Goal: Obtain resource: Download file/media

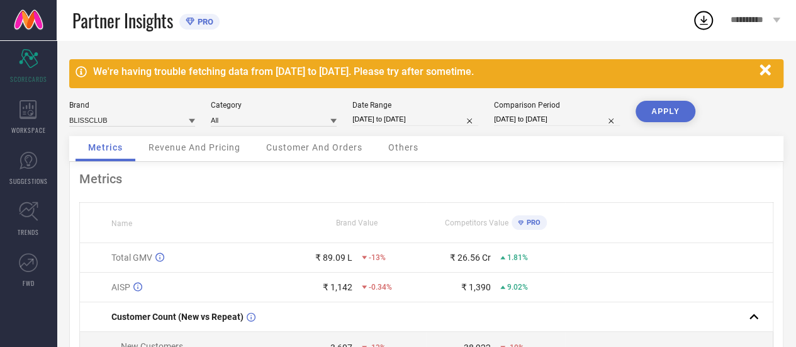
select select "8"
select select "2025"
select select "9"
select select "2025"
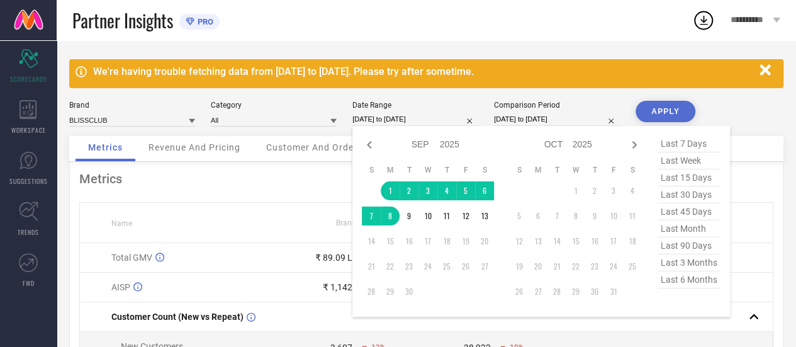
click at [385, 120] on input "[DATE] to [DATE]" at bounding box center [415, 119] width 126 height 13
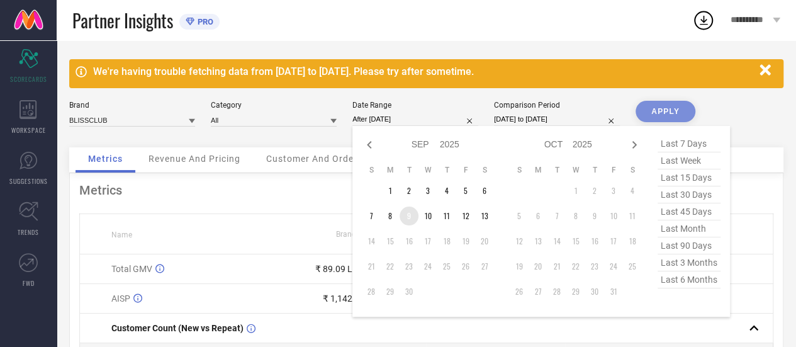
click at [403, 211] on td "9" at bounding box center [409, 215] width 19 height 19
type input "[DATE] to [DATE]"
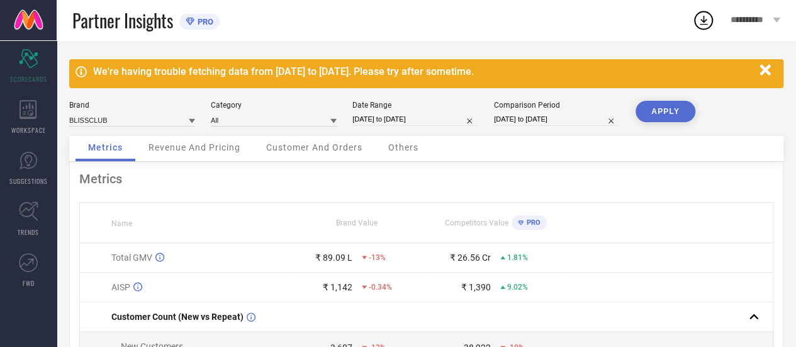
click at [685, 111] on button "APPLY" at bounding box center [666, 111] width 60 height 21
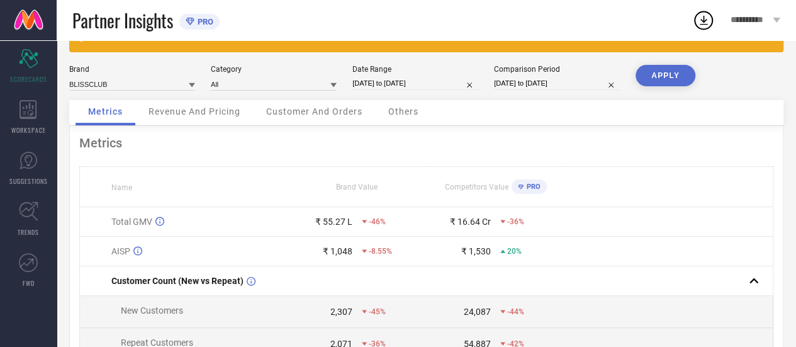
scroll to position [31, 0]
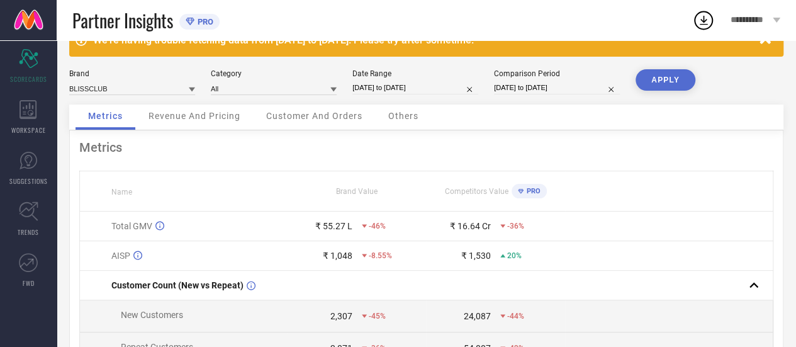
click at [167, 120] on span "Revenue And Pricing" at bounding box center [195, 116] width 92 height 10
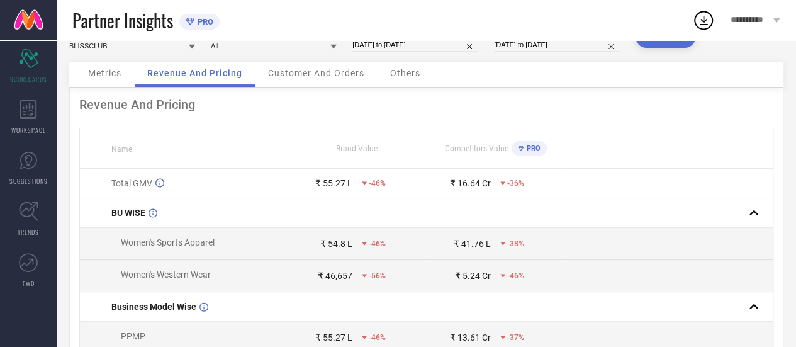
scroll to position [23, 0]
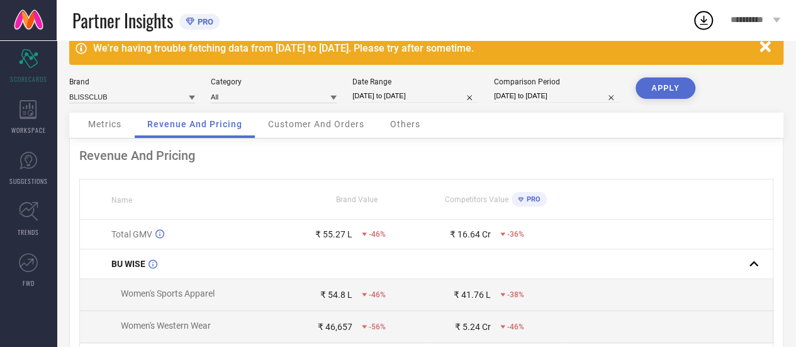
select select "8"
select select "2025"
select select "9"
select select "2025"
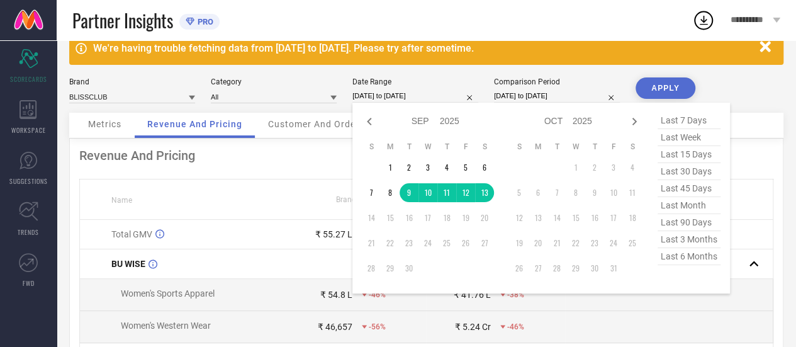
click at [393, 93] on input "[DATE] to [DATE]" at bounding box center [415, 95] width 126 height 13
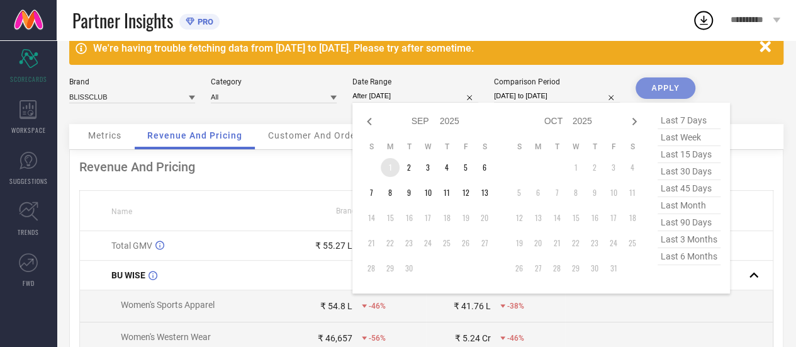
click at [388, 168] on td "1" at bounding box center [390, 167] width 19 height 19
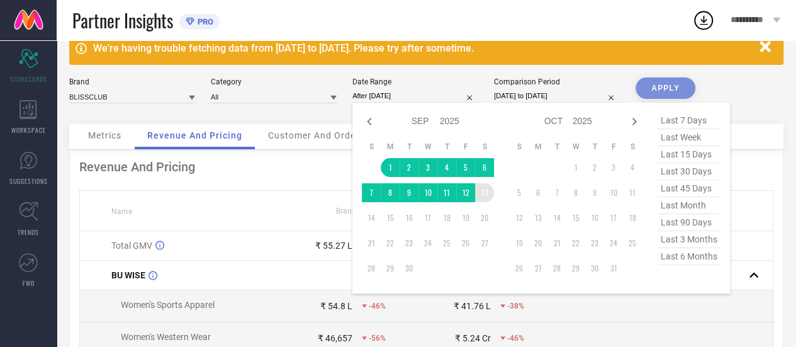
type input "[DATE] to [DATE]"
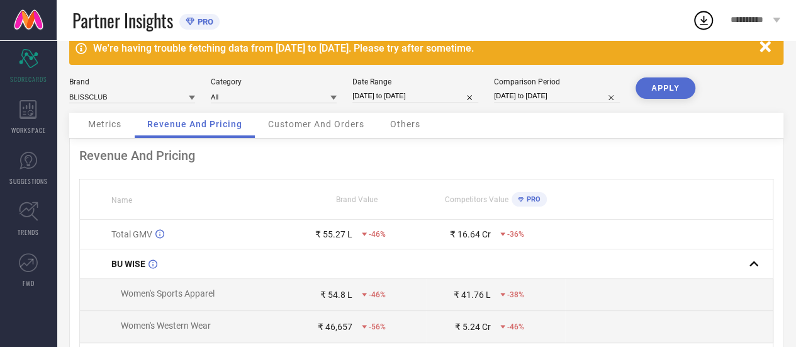
click at [666, 87] on button "APPLY" at bounding box center [666, 87] width 60 height 21
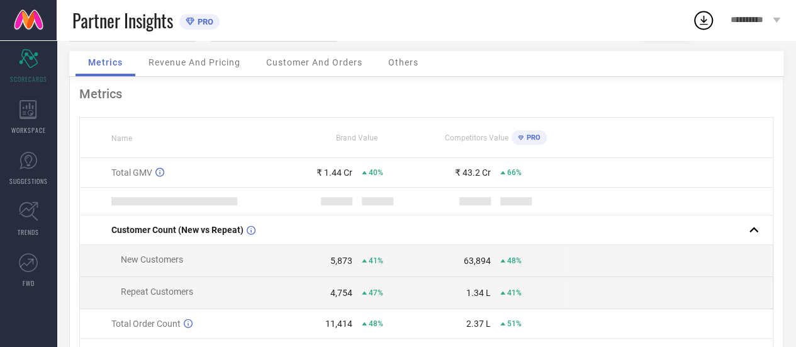
scroll to position [86, 0]
click at [221, 60] on span "Revenue And Pricing" at bounding box center [195, 62] width 92 height 10
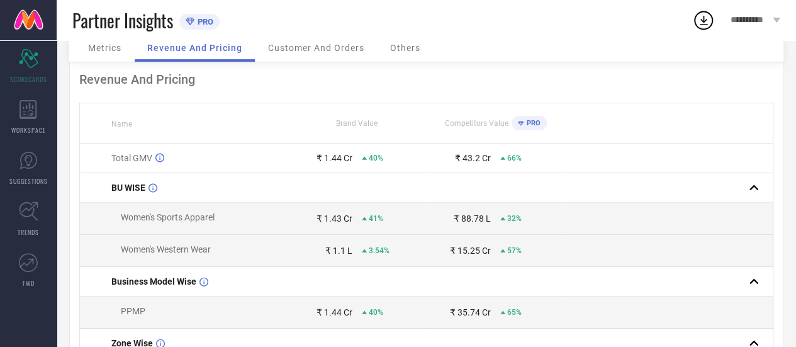
scroll to position [13, 0]
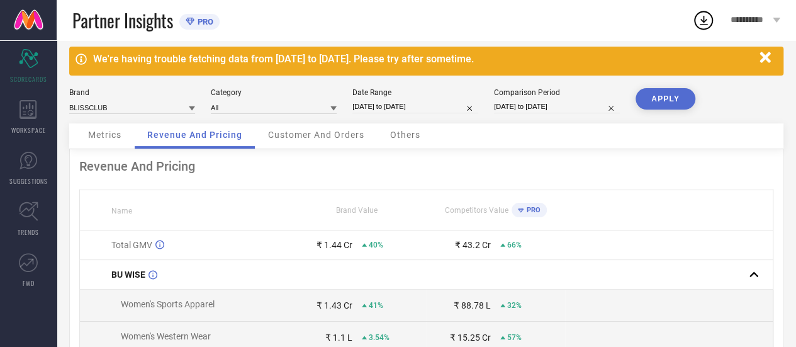
select select "8"
select select "2025"
select select "9"
select select "2025"
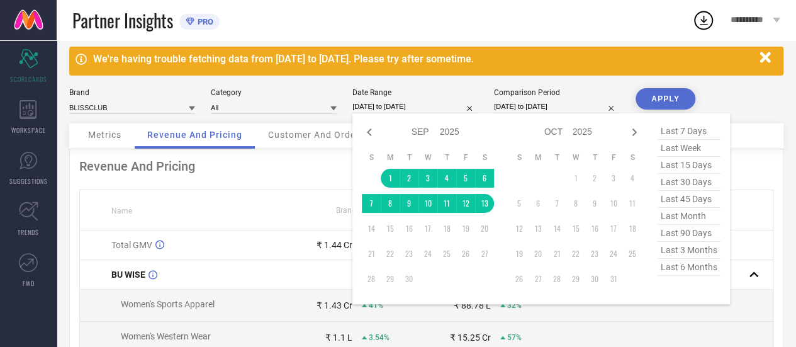
click at [406, 105] on input "[DATE] to [DATE]" at bounding box center [415, 106] width 126 height 13
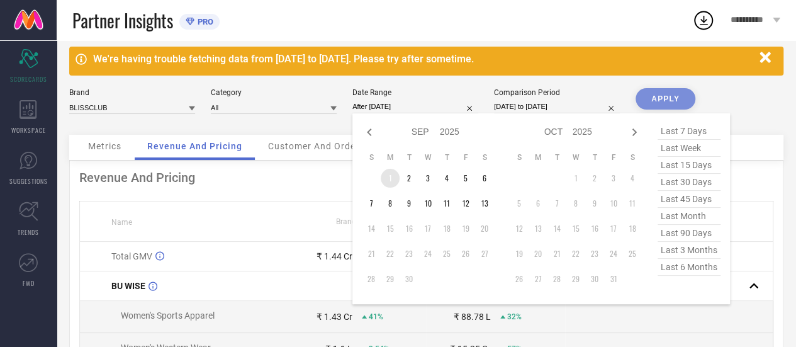
click at [388, 180] on td "1" at bounding box center [390, 178] width 19 height 19
type input "[DATE] to [DATE]"
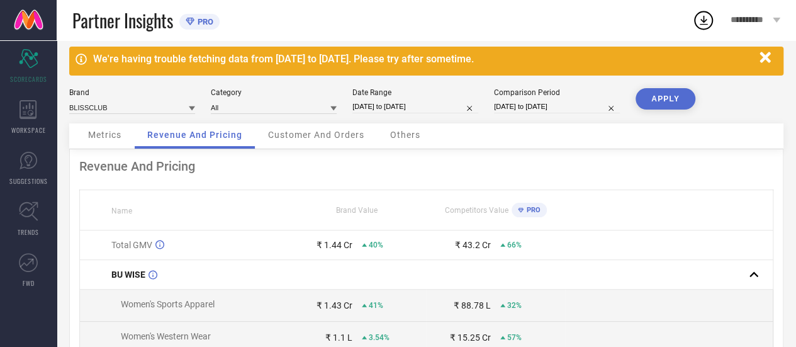
click at [679, 98] on button "APPLY" at bounding box center [666, 98] width 60 height 21
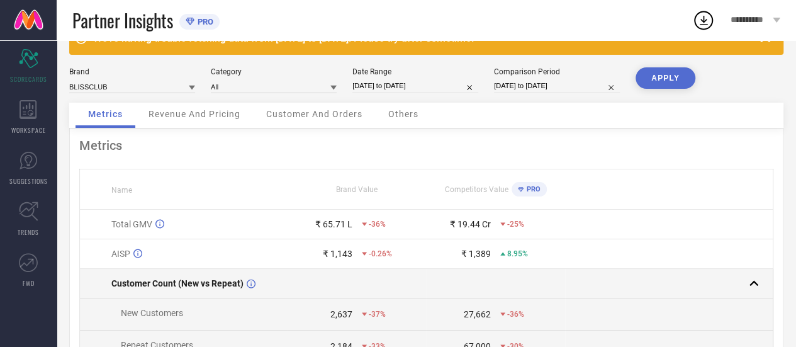
scroll to position [33, 0]
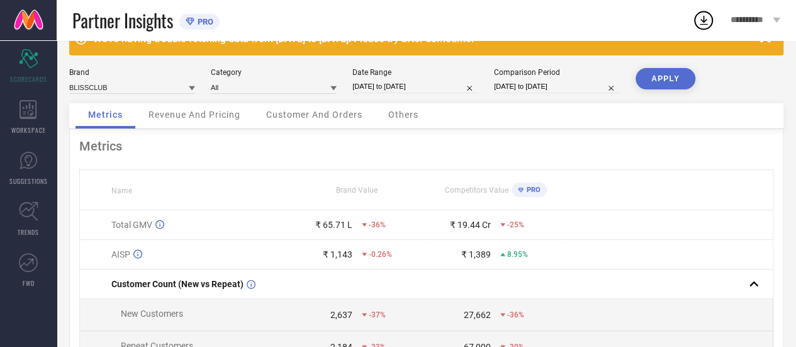
click at [183, 113] on span "Revenue And Pricing" at bounding box center [195, 115] width 92 height 10
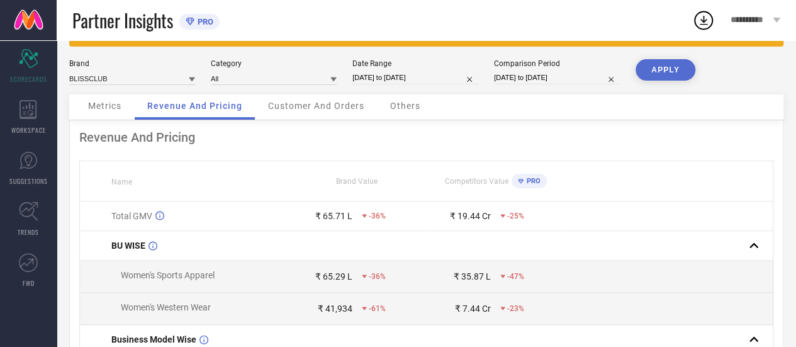
scroll to position [40, 0]
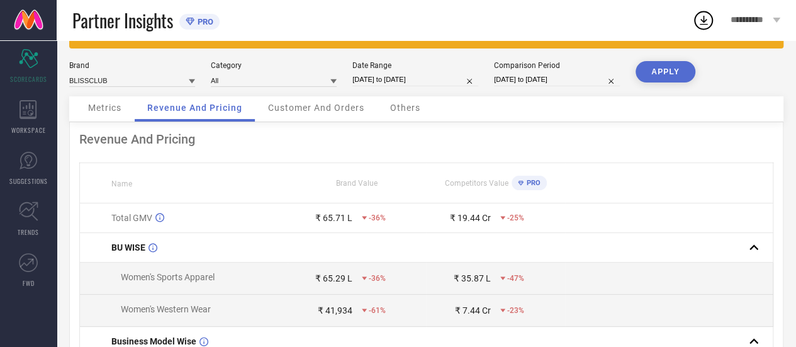
select select "8"
select select "2025"
select select "9"
select select "2025"
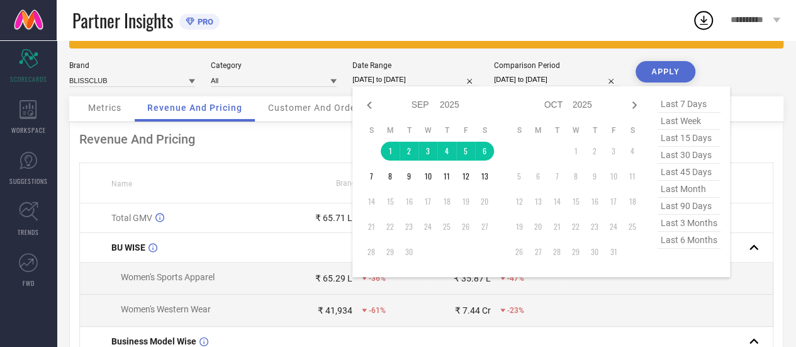
click at [386, 79] on input "[DATE] to [DATE]" at bounding box center [415, 79] width 126 height 13
click at [365, 174] on td "7" at bounding box center [371, 176] width 19 height 19
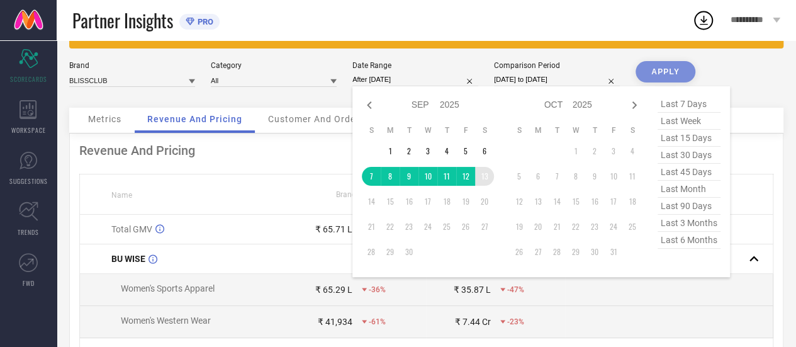
type input "[DATE] to [DATE]"
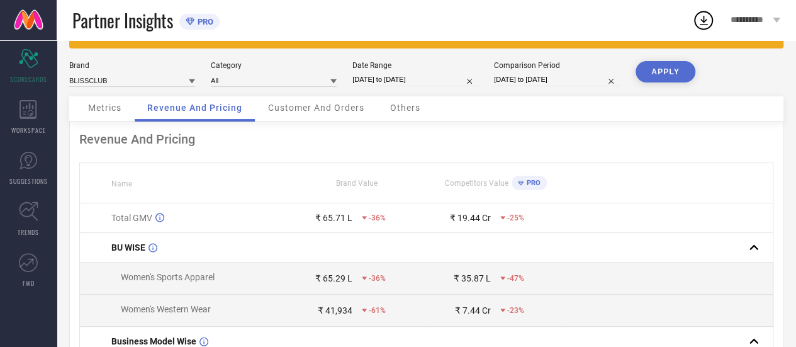
click at [668, 74] on button "APPLY" at bounding box center [666, 71] width 60 height 21
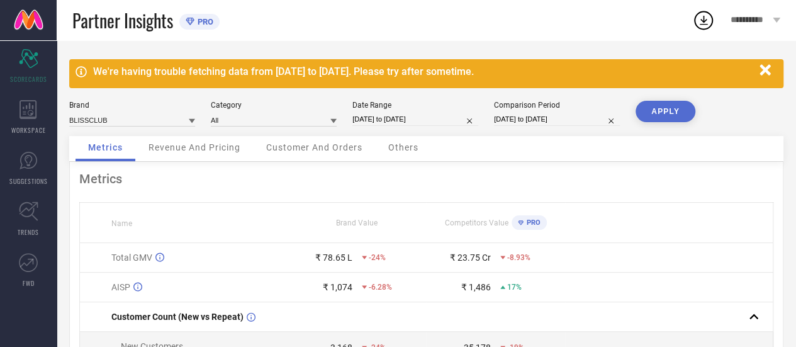
scroll to position [67, 0]
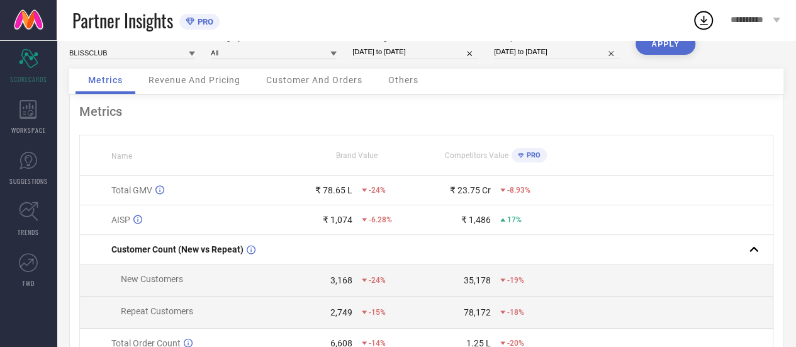
click at [203, 79] on span "Revenue And Pricing" at bounding box center [195, 80] width 92 height 10
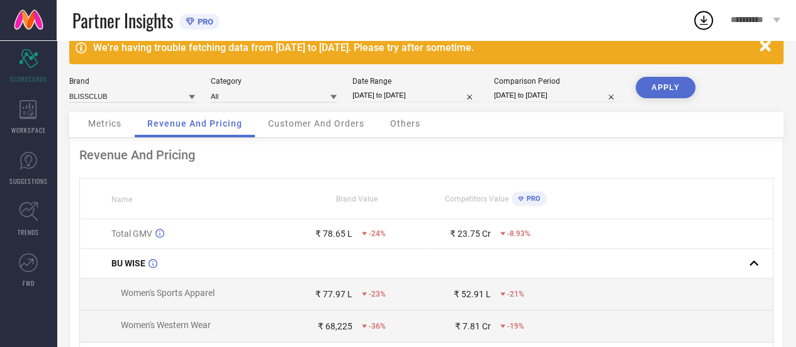
scroll to position [23, 0]
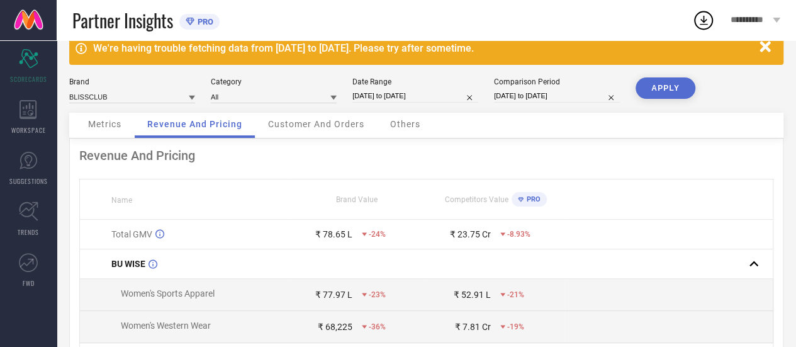
select select "8"
select select "2025"
select select "9"
select select "2025"
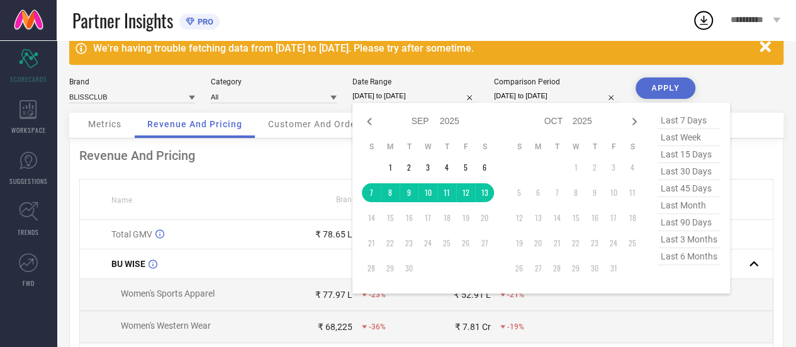
click at [390, 92] on input "[DATE] to [DATE]" at bounding box center [415, 95] width 126 height 13
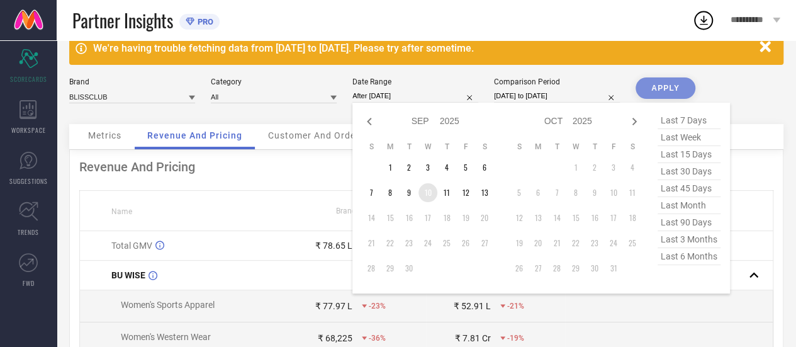
click at [419, 189] on td "10" at bounding box center [428, 192] width 19 height 19
type input "[DATE] to [DATE]"
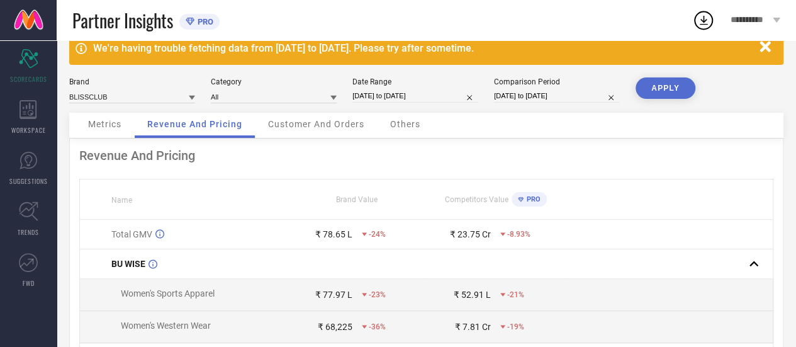
click at [657, 94] on button "APPLY" at bounding box center [666, 87] width 60 height 21
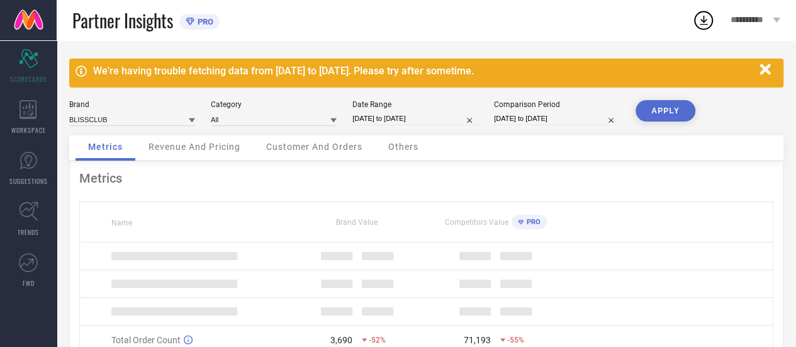
scroll to position [65, 0]
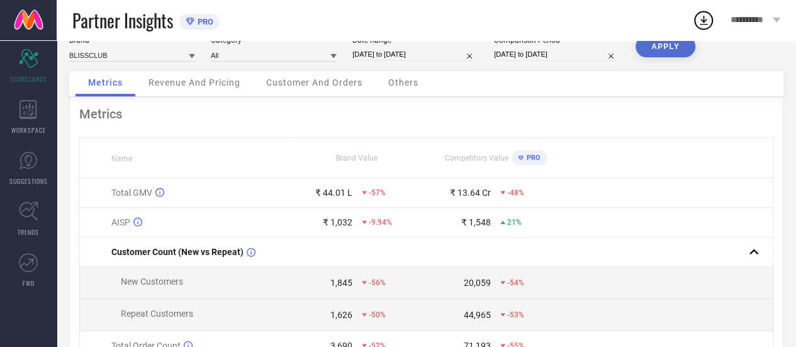
click at [174, 87] on span "Revenue And Pricing" at bounding box center [195, 82] width 92 height 10
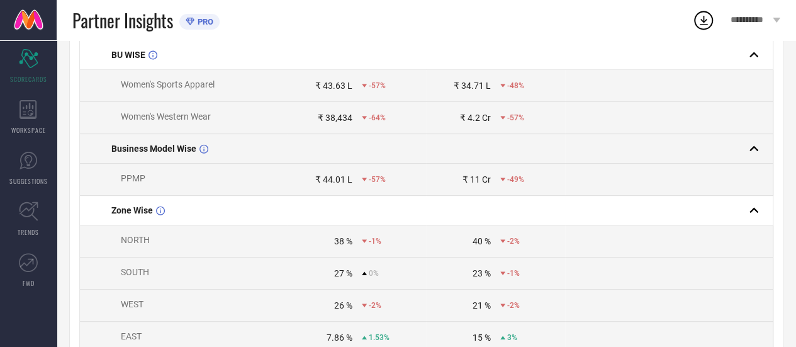
scroll to position [232, 0]
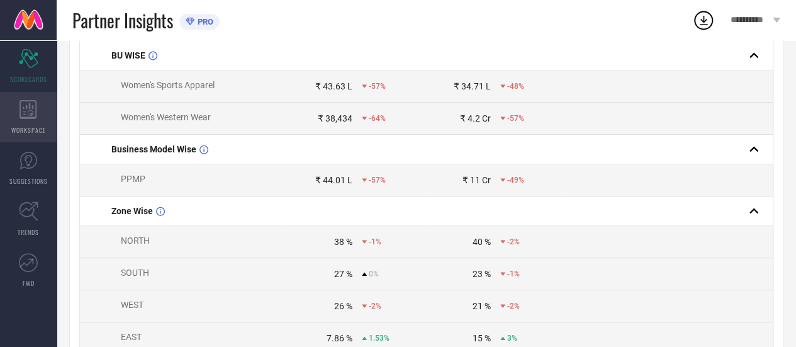
click at [29, 103] on icon at bounding box center [28, 109] width 17 height 19
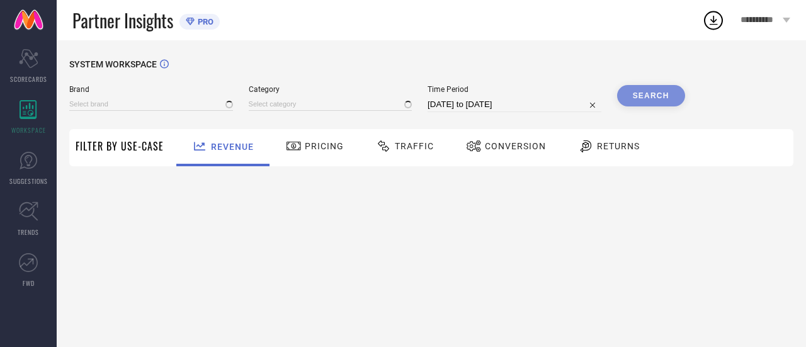
type input "BLISSCLUB"
type input "All"
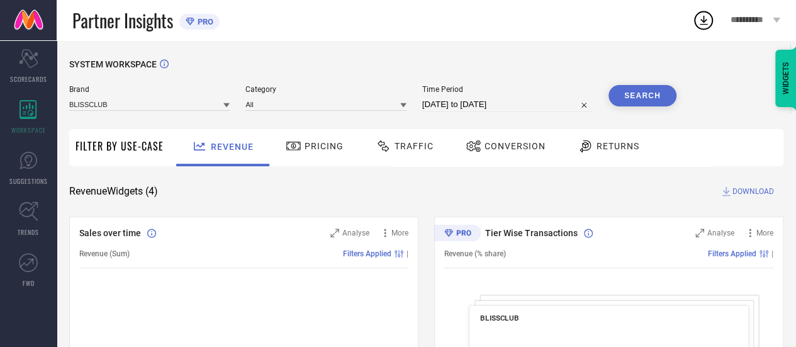
click at [307, 146] on span "Pricing" at bounding box center [324, 146] width 39 height 10
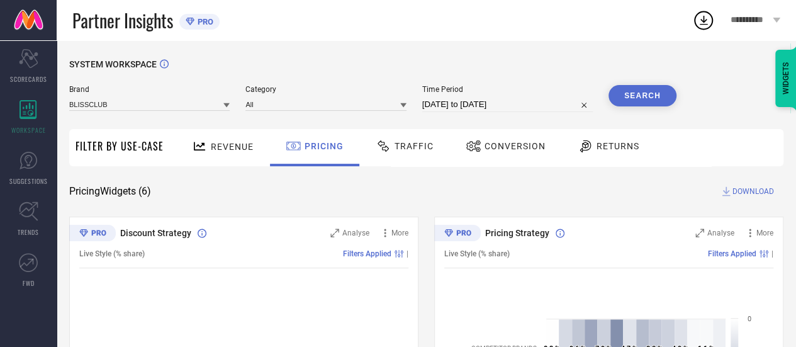
click at [399, 148] on span "Traffic" at bounding box center [414, 146] width 39 height 10
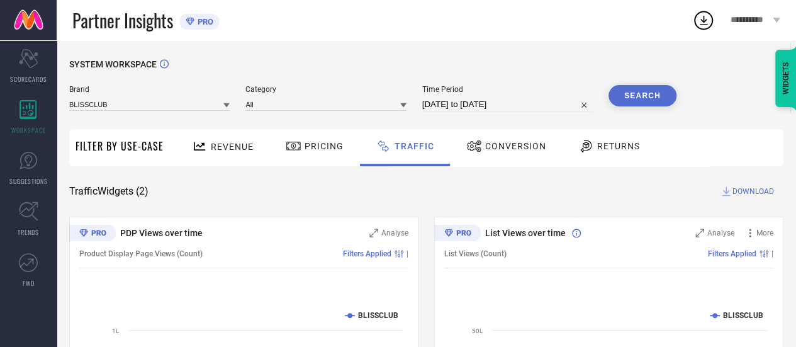
select select "7"
select select "2025"
select select "8"
select select "2025"
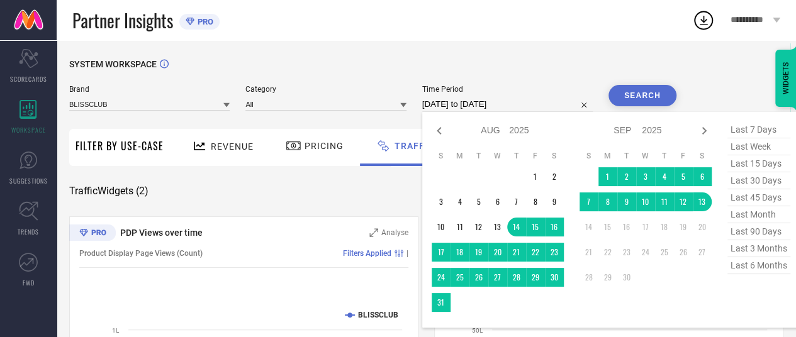
click at [495, 102] on input "[DATE] to [DATE]" at bounding box center [507, 104] width 171 height 15
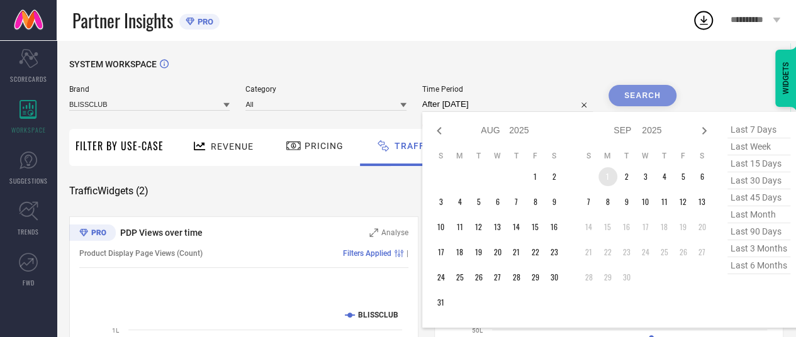
click at [607, 178] on td "1" at bounding box center [608, 176] width 19 height 19
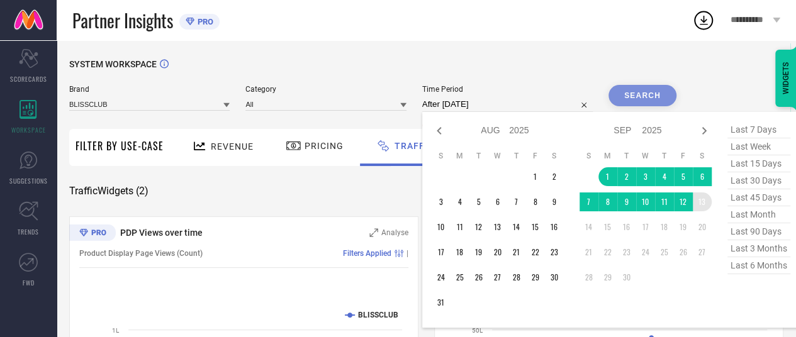
type input "[DATE] to [DATE]"
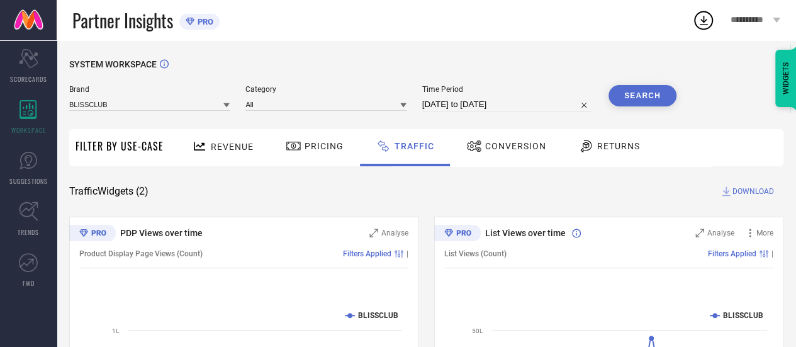
click at [639, 96] on button "Search" at bounding box center [643, 95] width 68 height 21
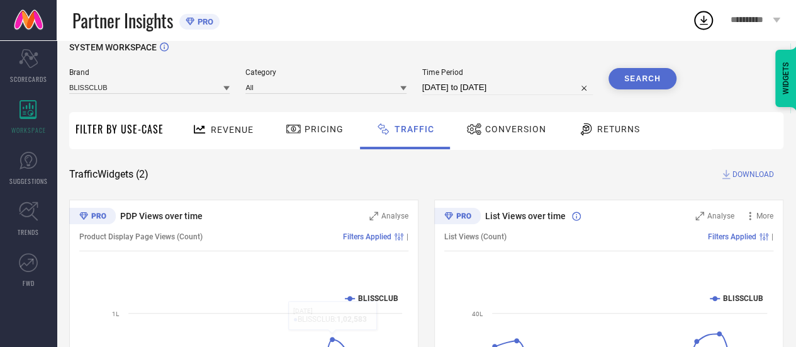
scroll to position [16, 0]
select select "8"
select select "2025"
select select "9"
select select "2025"
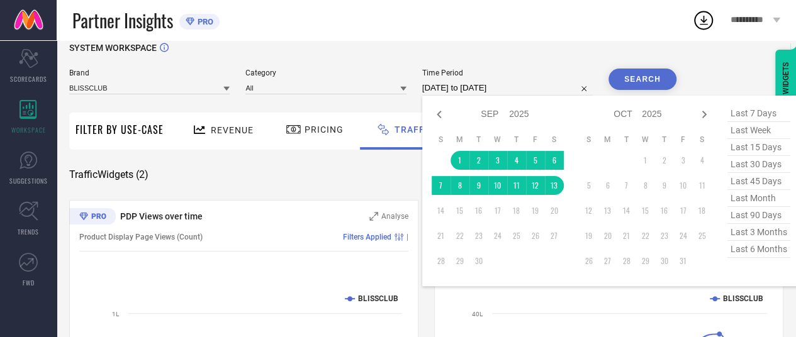
click at [459, 84] on input "[DATE] to [DATE]" at bounding box center [507, 88] width 171 height 15
click at [439, 116] on icon at bounding box center [439, 115] width 4 height 8
select select "7"
select select "2025"
select select "8"
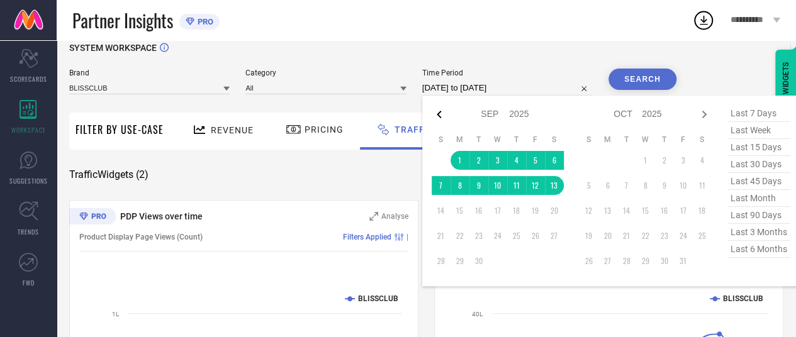
select select "2025"
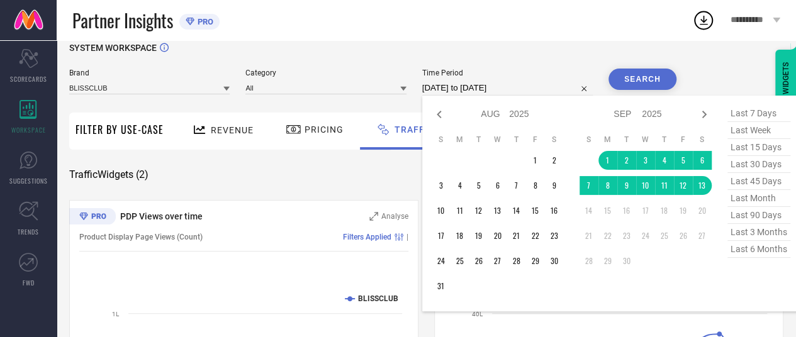
click at [439, 116] on icon at bounding box center [439, 115] width 4 height 8
select select "6"
select select "2025"
select select "7"
select select "2025"
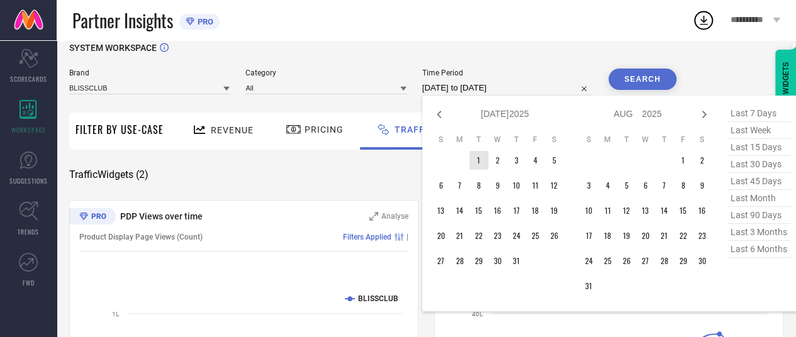
type input "After [DATE]"
click at [480, 166] on td "1" at bounding box center [479, 160] width 19 height 19
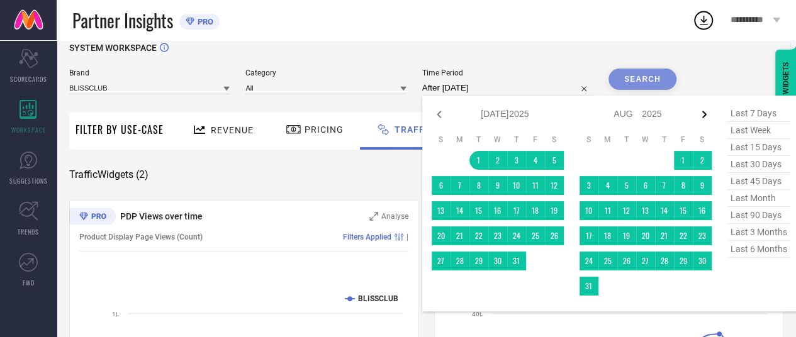
click at [709, 115] on icon at bounding box center [704, 114] width 15 height 15
select select "7"
select select "2025"
select select "8"
select select "2025"
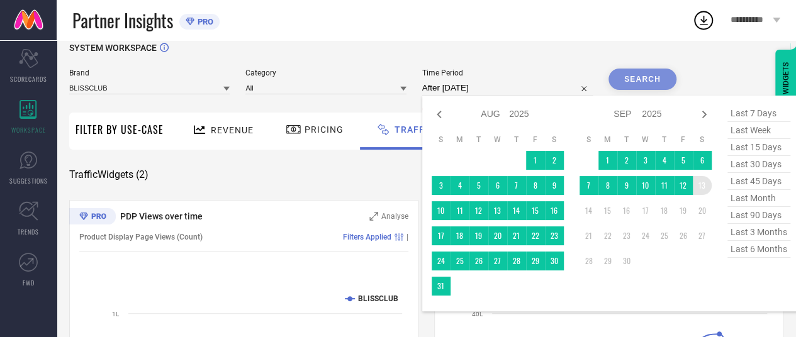
type input "[DATE] to [DATE]"
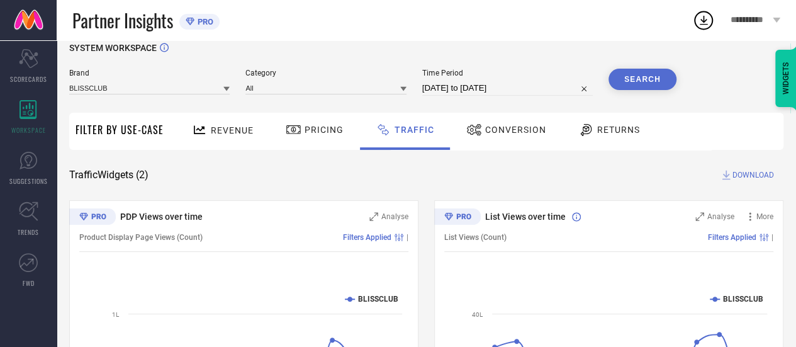
click at [647, 76] on button "Search" at bounding box center [643, 79] width 68 height 21
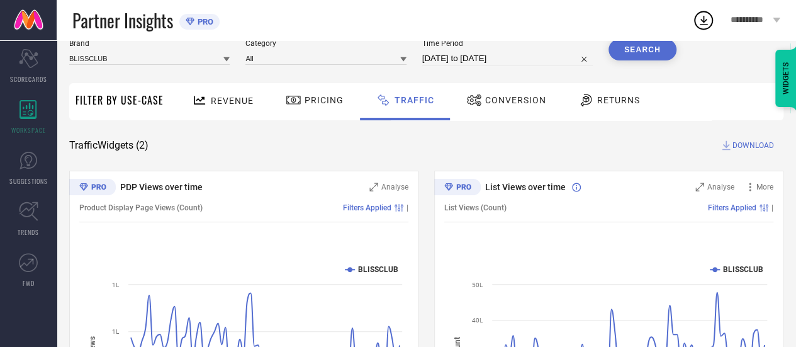
scroll to position [45, 0]
click at [303, 94] on div "Pricing" at bounding box center [315, 100] width 64 height 21
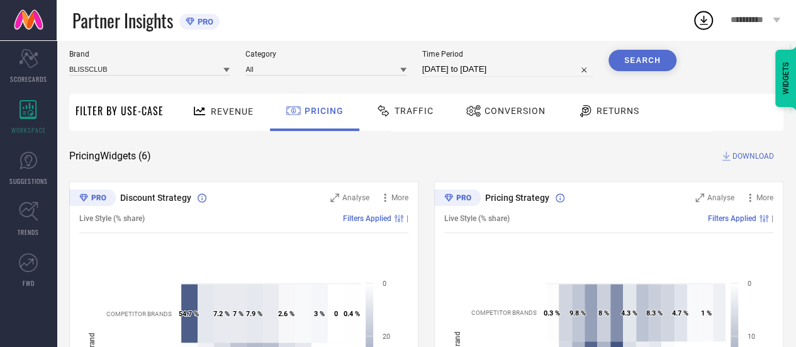
scroll to position [32, 0]
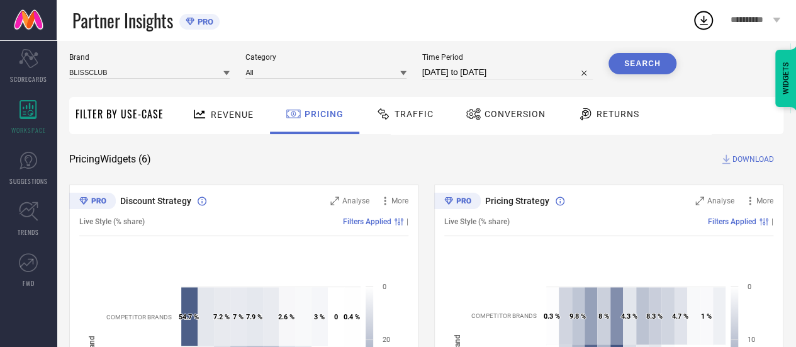
click at [244, 116] on span "Revenue" at bounding box center [232, 115] width 43 height 10
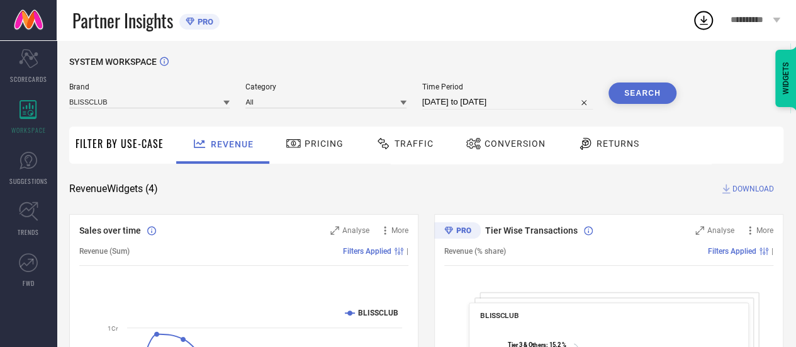
scroll to position [1, 0]
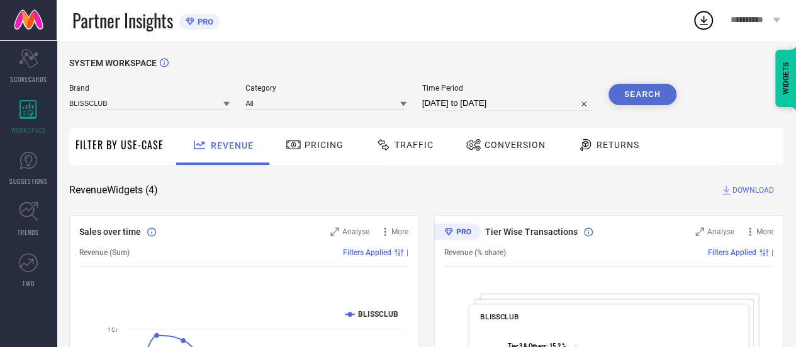
click at [501, 145] on span "Conversion" at bounding box center [515, 145] width 61 height 10
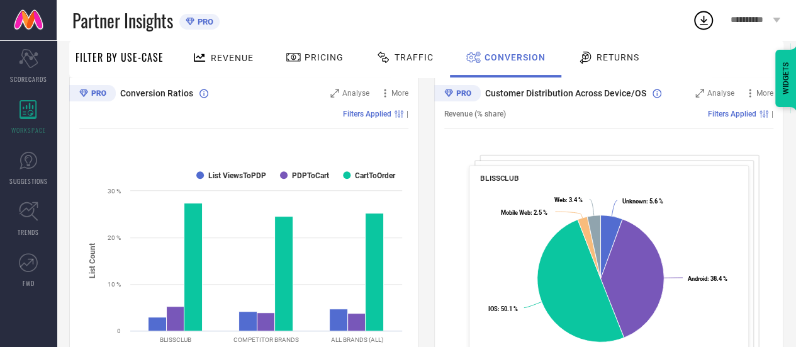
scroll to position [0, 0]
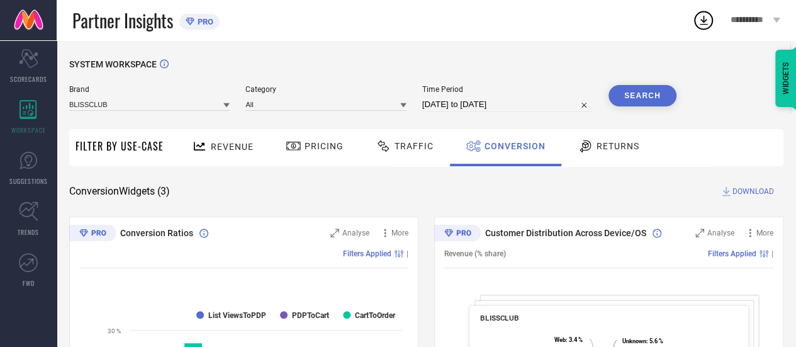
click at [414, 144] on span "Traffic" at bounding box center [414, 146] width 39 height 10
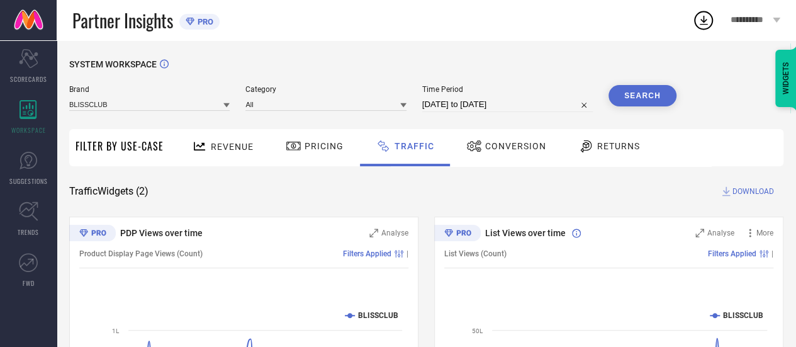
click at [762, 189] on span "DOWNLOAD" at bounding box center [754, 191] width 42 height 13
click at [709, 23] on icon at bounding box center [703, 20] width 23 height 23
click at [670, 21] on div "Partner Insights PRO" at bounding box center [382, 20] width 620 height 40
click at [505, 94] on div "Time Period [DATE] to [DATE]" at bounding box center [507, 98] width 171 height 27
select select "6"
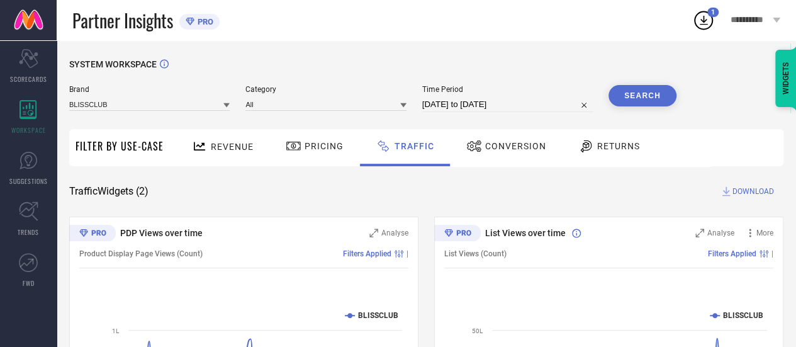
select select "2025"
select select "7"
select select "2025"
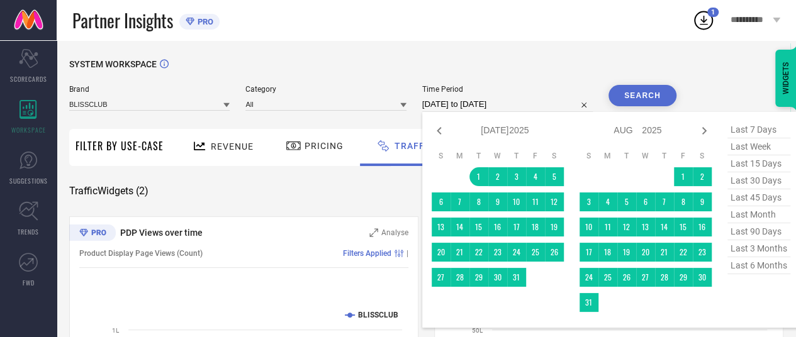
click at [495, 102] on input "[DATE] to [DATE]" at bounding box center [507, 104] width 171 height 15
click at [703, 129] on icon at bounding box center [704, 130] width 15 height 15
select select "7"
select select "2025"
select select "8"
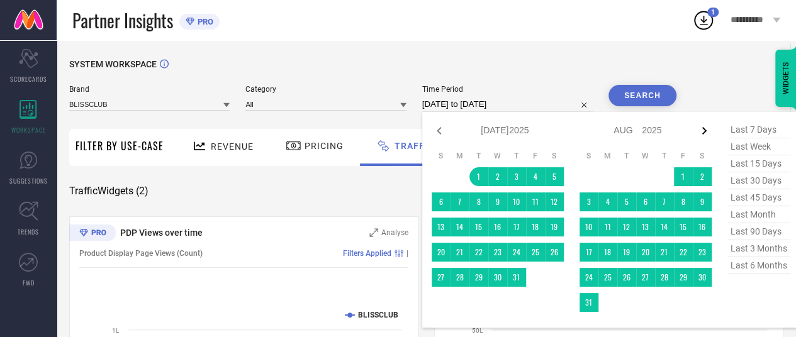
select select "2025"
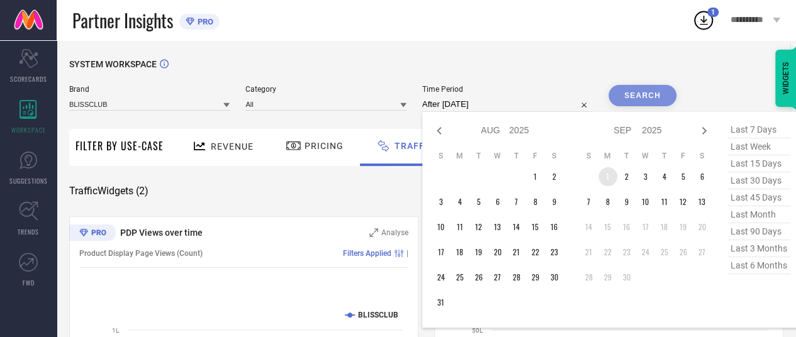
click at [607, 176] on td "1" at bounding box center [608, 176] width 19 height 19
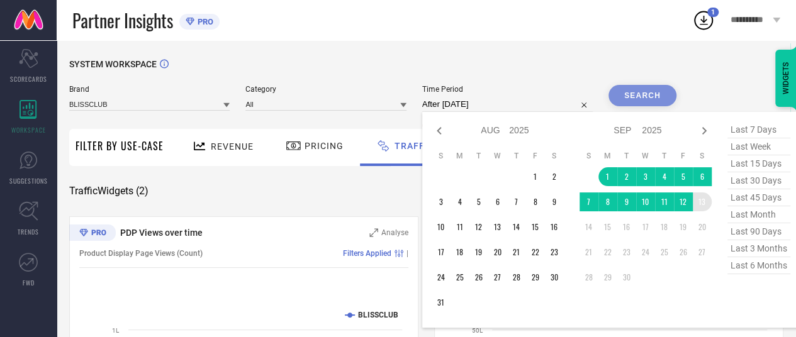
type input "[DATE] to [DATE]"
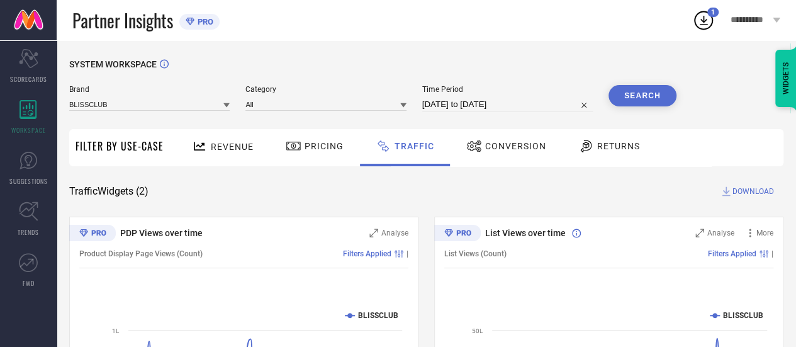
click at [648, 99] on button "Search" at bounding box center [643, 95] width 68 height 21
click at [741, 190] on span "DOWNLOAD" at bounding box center [754, 191] width 42 height 13
click at [702, 20] on icon at bounding box center [703, 20] width 23 height 23
click at [418, 184] on div "SYSTEM WORKSPACE Brand BLISSCLUB Category All Time Period [DATE] to [DATE] Sear…" at bounding box center [426, 295] width 714 height 472
click at [240, 144] on span "Revenue" at bounding box center [232, 147] width 43 height 10
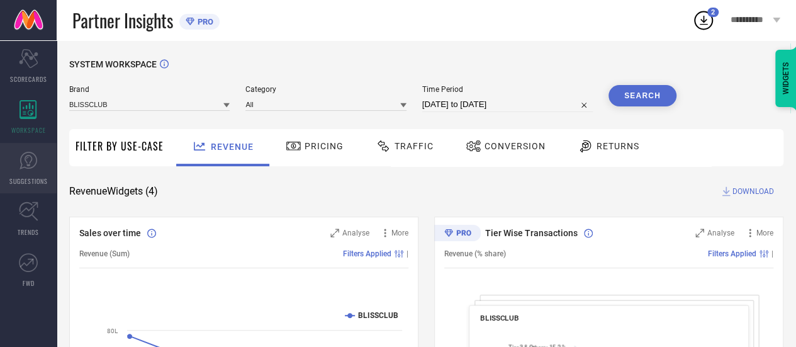
click at [26, 164] on icon at bounding box center [28, 160] width 19 height 19
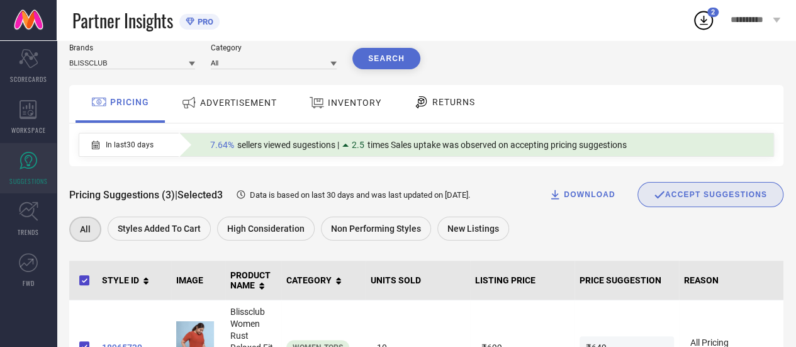
scroll to position [41, 0]
click at [20, 76] on span "SCORECARDS" at bounding box center [28, 78] width 37 height 9
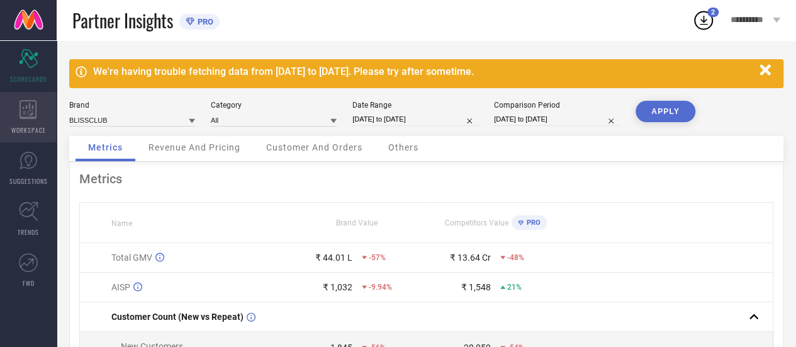
click at [34, 110] on icon at bounding box center [29, 109] width 18 height 19
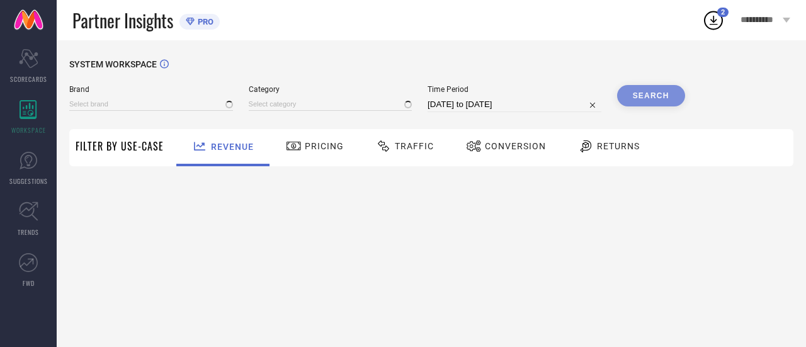
type input "BLISSCLUB"
type input "All"
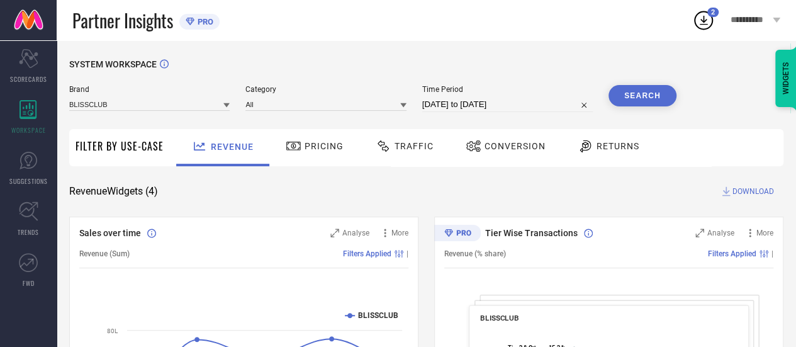
click at [301, 148] on div at bounding box center [295, 145] width 19 height 15
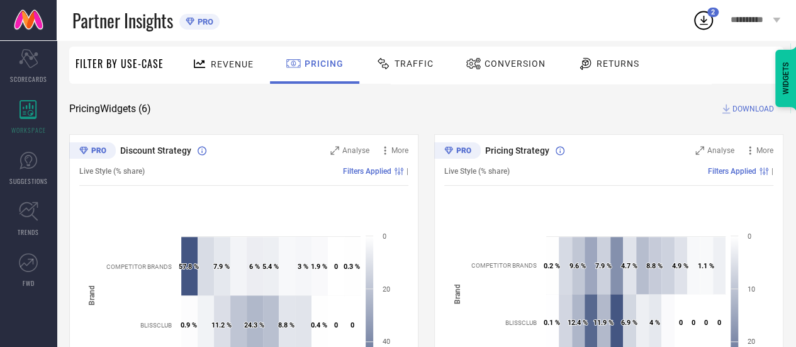
scroll to position [148, 0]
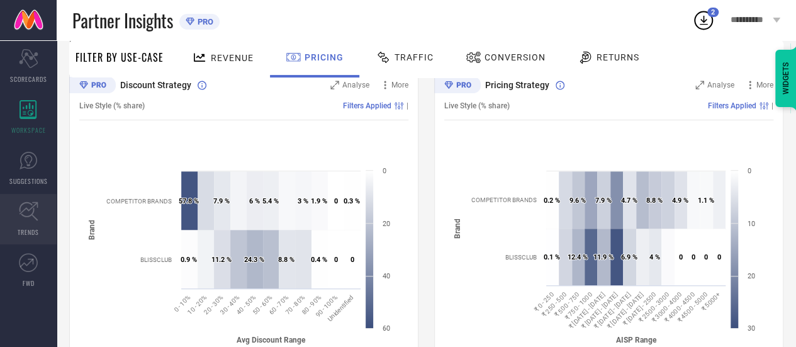
click at [37, 206] on icon at bounding box center [29, 211] width 20 height 20
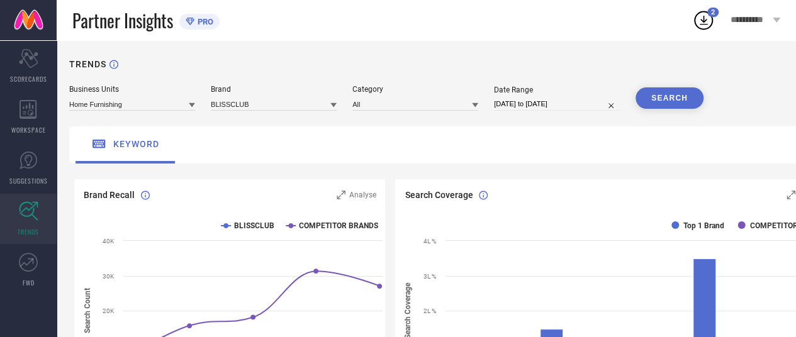
select select "7"
select select "2025"
select select "8"
select select "2025"
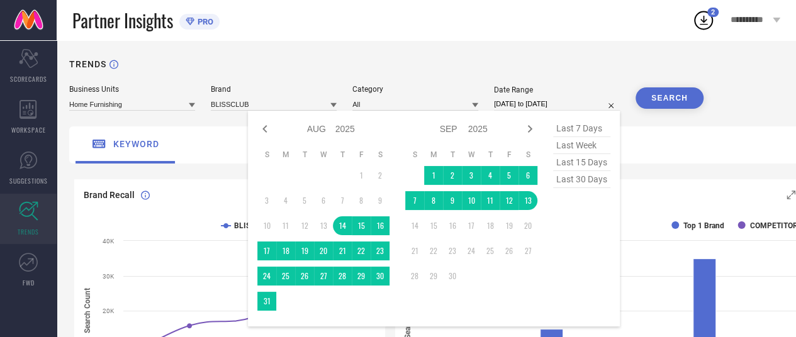
click at [531, 109] on input "[DATE] to [DATE]" at bounding box center [557, 104] width 126 height 13
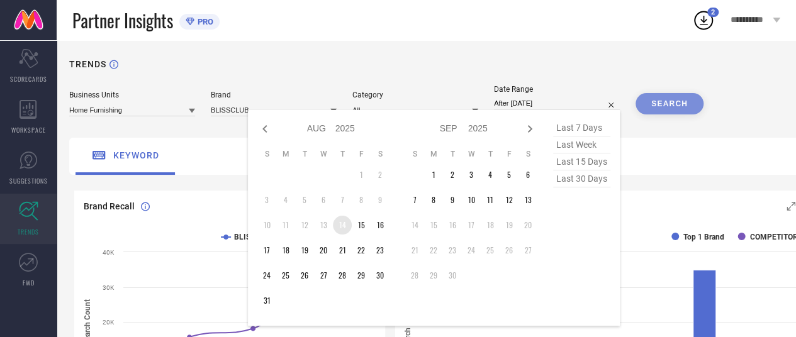
click at [349, 225] on td "14" at bounding box center [342, 225] width 19 height 19
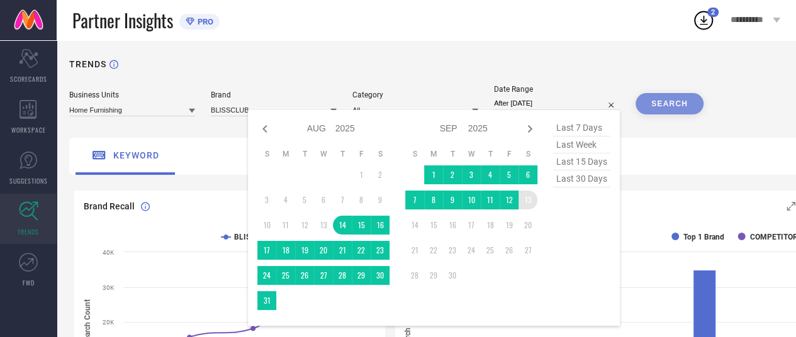
type input "[DATE] to [DATE]"
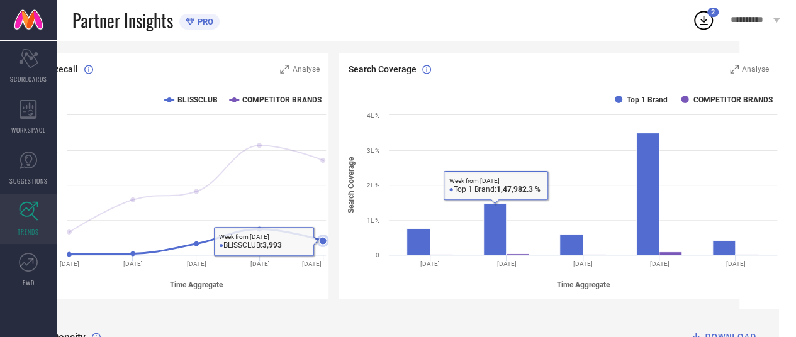
scroll to position [126, 0]
